Goal: Transaction & Acquisition: Purchase product/service

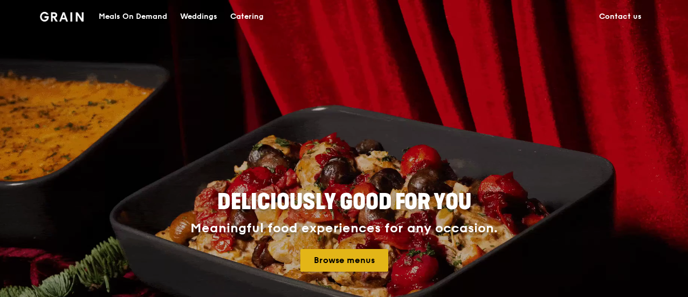
click at [359, 267] on link "Browse menus" at bounding box center [345, 260] width 88 height 23
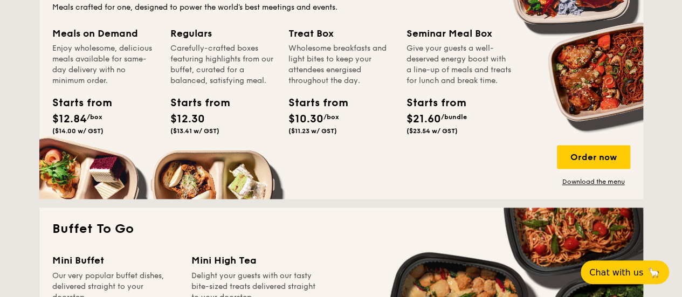
scroll to position [734, 0]
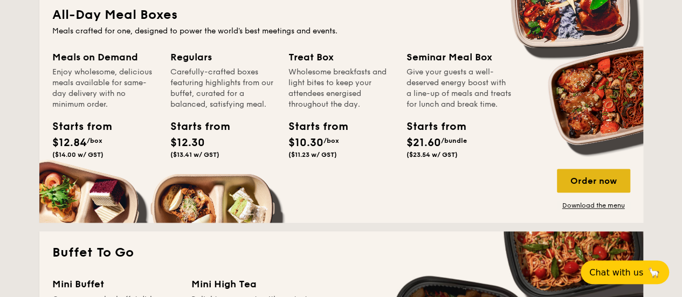
click at [575, 172] on div "Order now" at bounding box center [593, 181] width 73 height 24
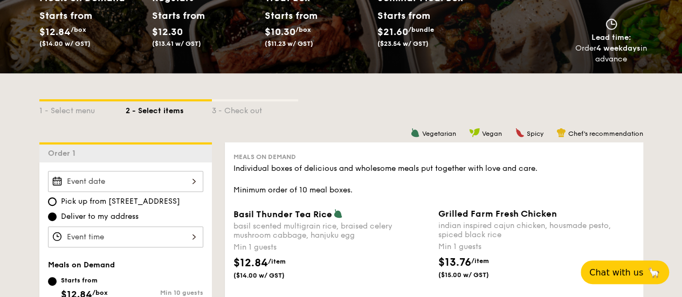
scroll to position [378, 0]
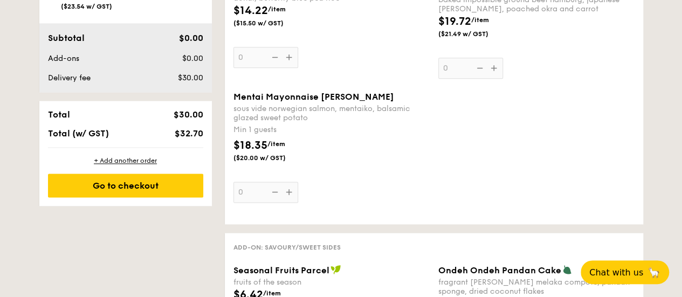
click at [369, 94] on span "Mentai Mayonnaise Aburi Salmon" at bounding box center [314, 97] width 161 height 10
click at [298, 182] on input "0" at bounding box center [266, 192] width 65 height 21
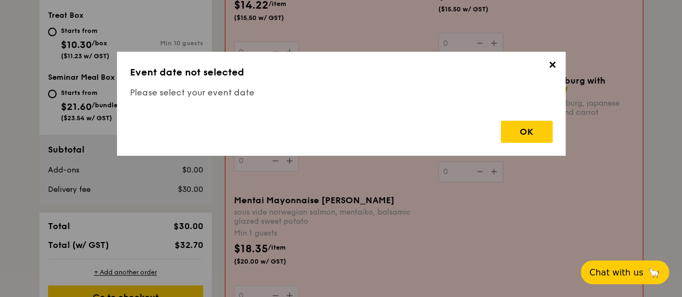
click at [369, 94] on h4 "Please select your event date" at bounding box center [341, 92] width 423 height 13
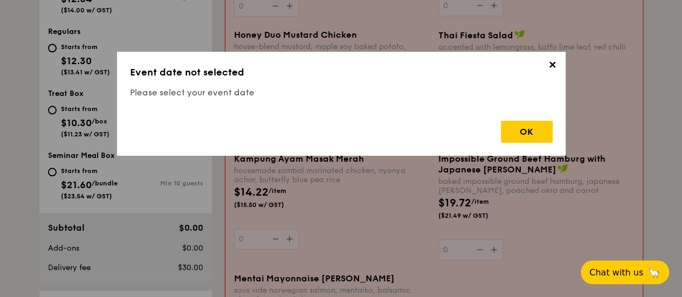
scroll to position [288, 0]
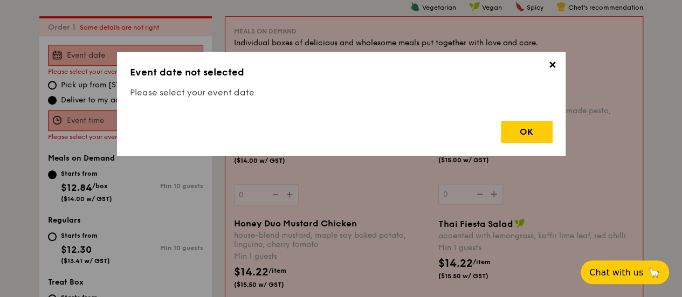
click at [557, 62] on span "✕" at bounding box center [552, 66] width 15 height 15
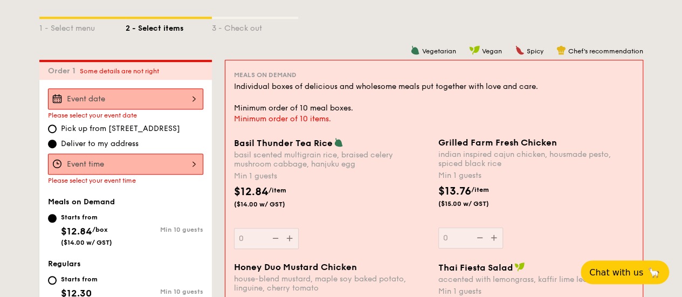
scroll to position [234, 0]
